Goal: Task Accomplishment & Management: Use online tool/utility

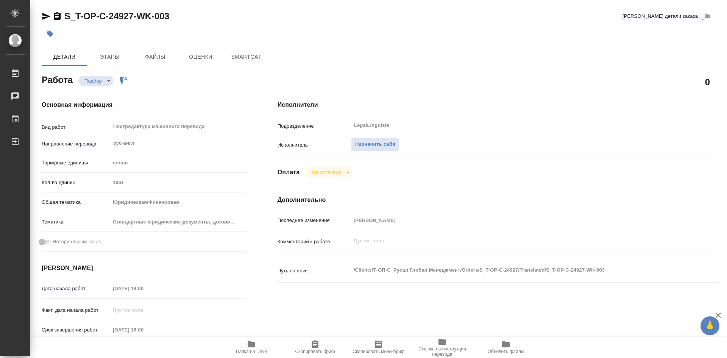
type textarea "x"
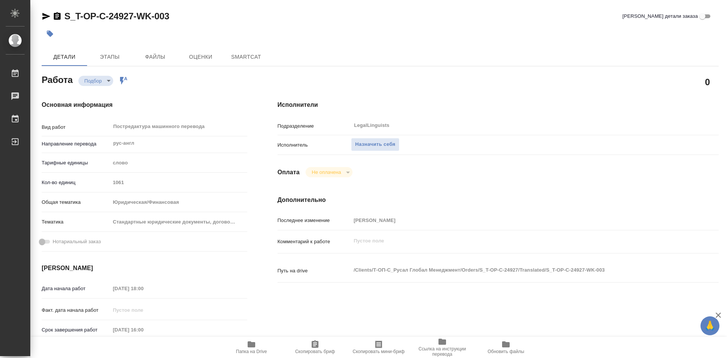
type textarea "x"
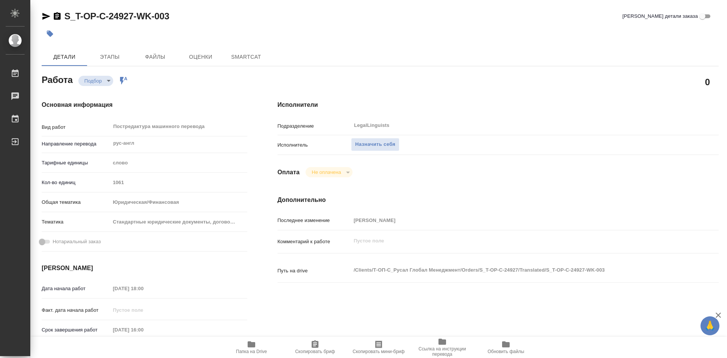
type textarea "x"
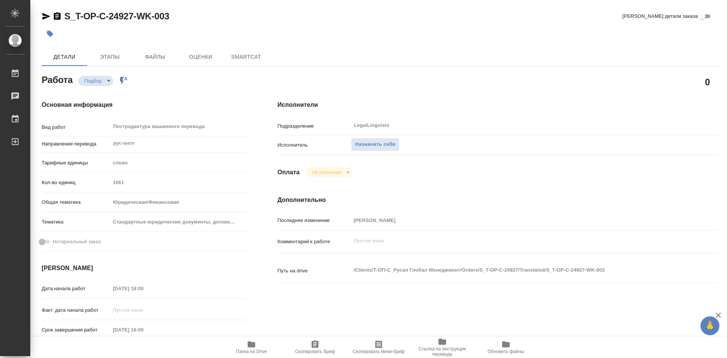
type textarea "x"
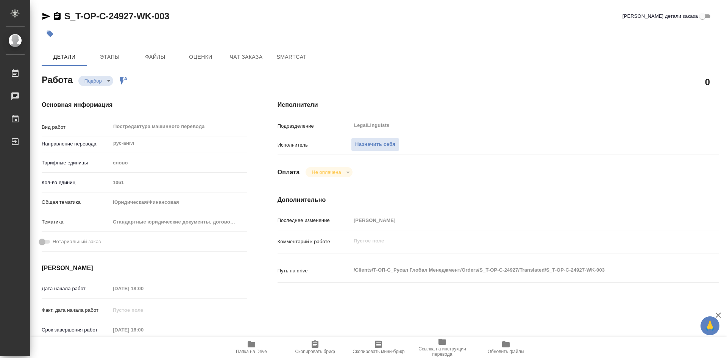
type textarea "x"
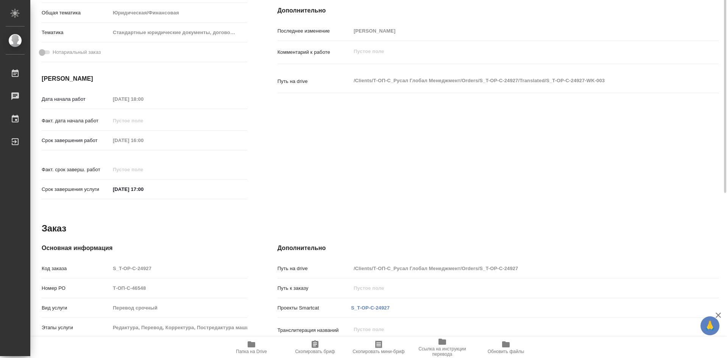
type textarea "x"
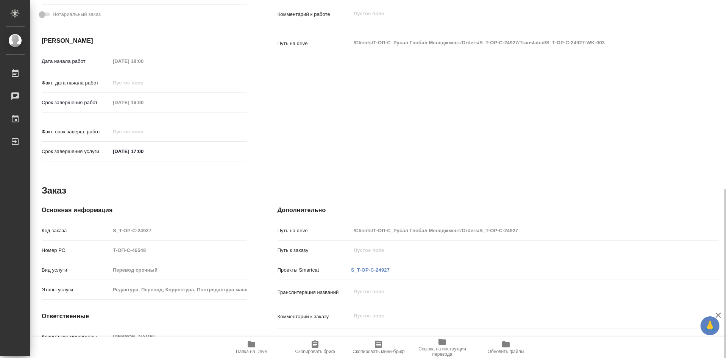
scroll to position [270, 0]
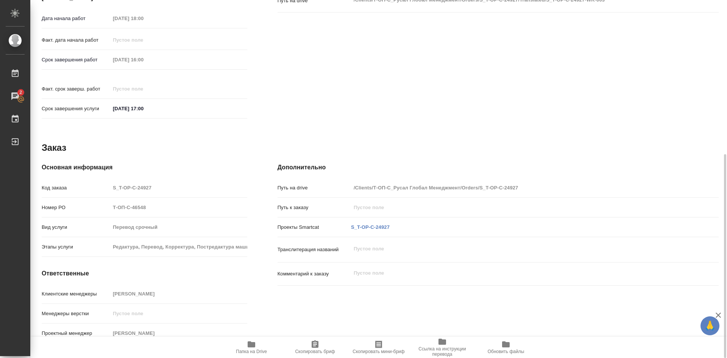
click at [254, 343] on icon "button" at bounding box center [252, 344] width 8 height 6
